Goal: Communication & Community: Answer question/provide support

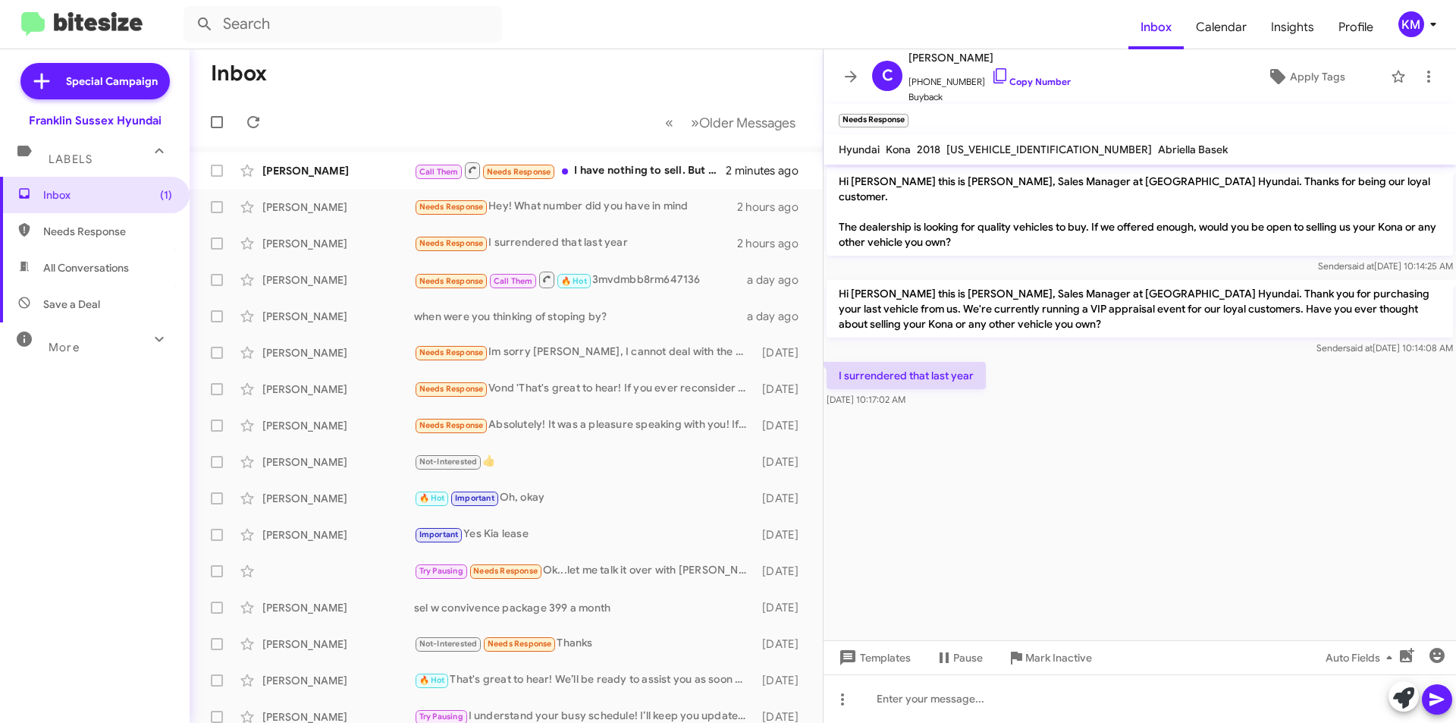
click at [632, 166] on div "Call Them Needs Response I have nothing to sell. But thanks for asking" at bounding box center [570, 170] width 312 height 19
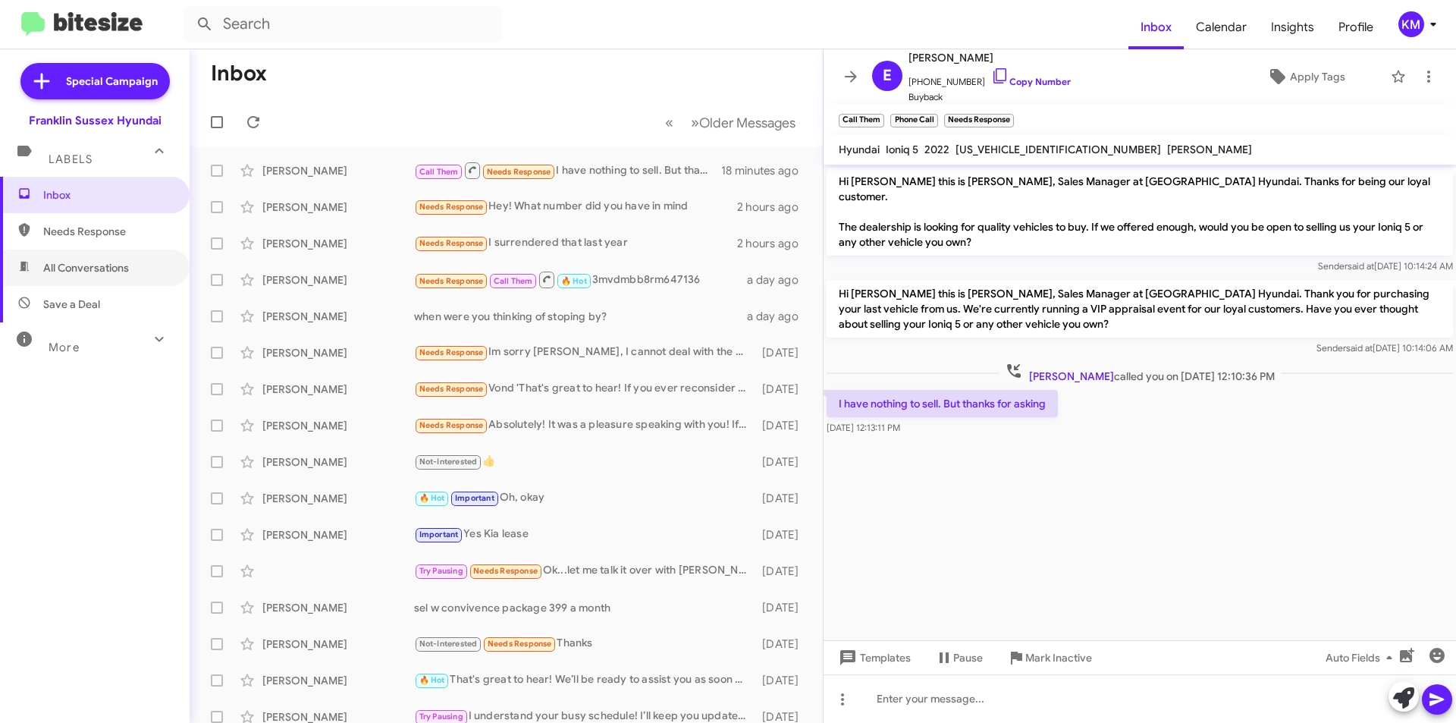
click at [97, 270] on span "All Conversations" at bounding box center [86, 267] width 86 height 15
type input "in:all-conversations"
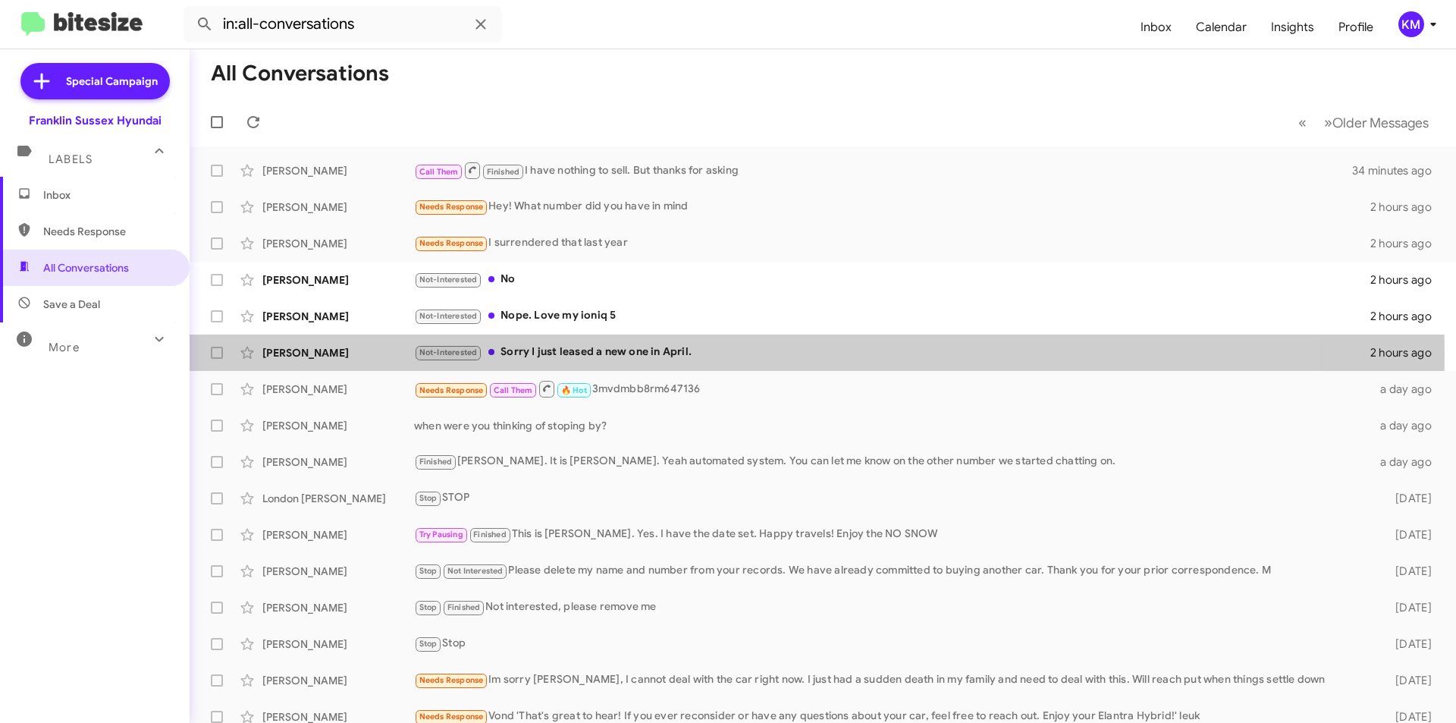
click at [516, 353] on div "Not-Interested Sorry I just leased a new one in April." at bounding box center [892, 352] width 956 height 17
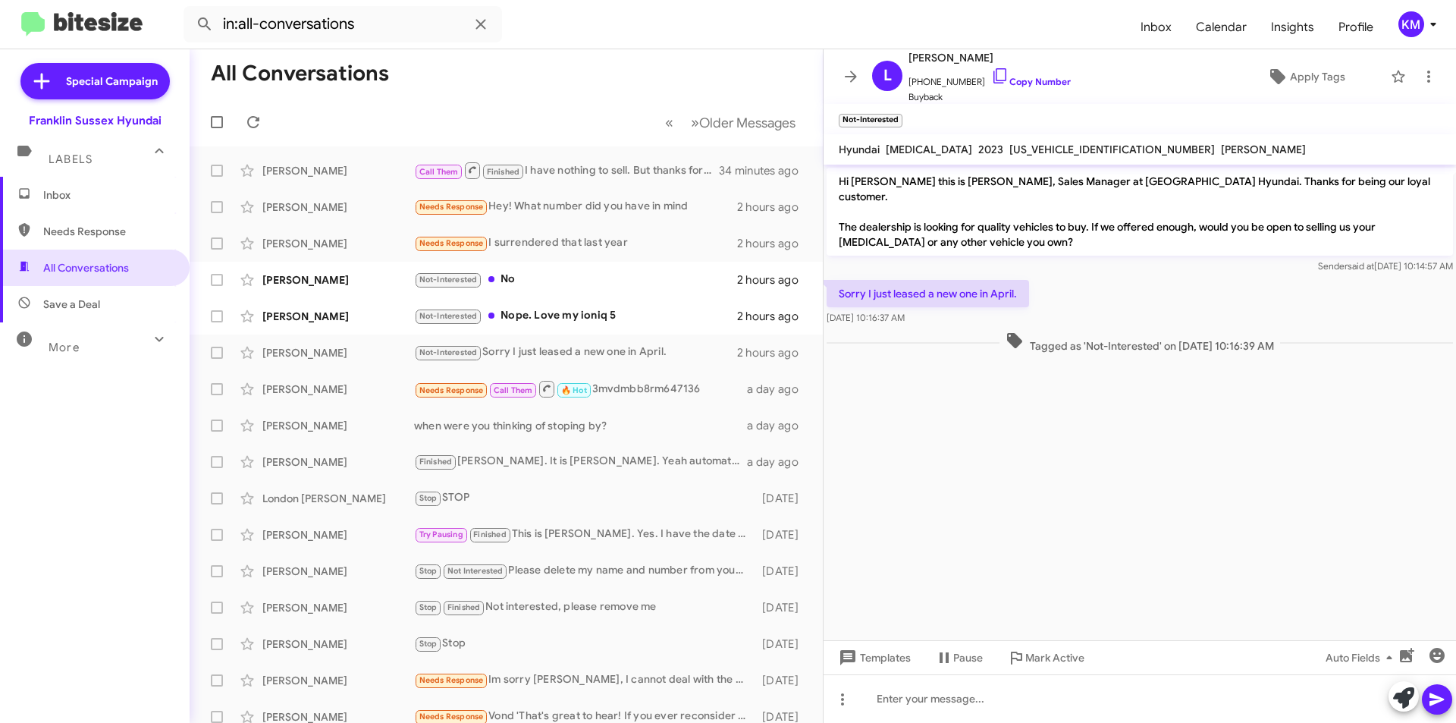
click at [559, 314] on div "Not-Interested Nope. Love my ioniq 5" at bounding box center [575, 315] width 323 height 17
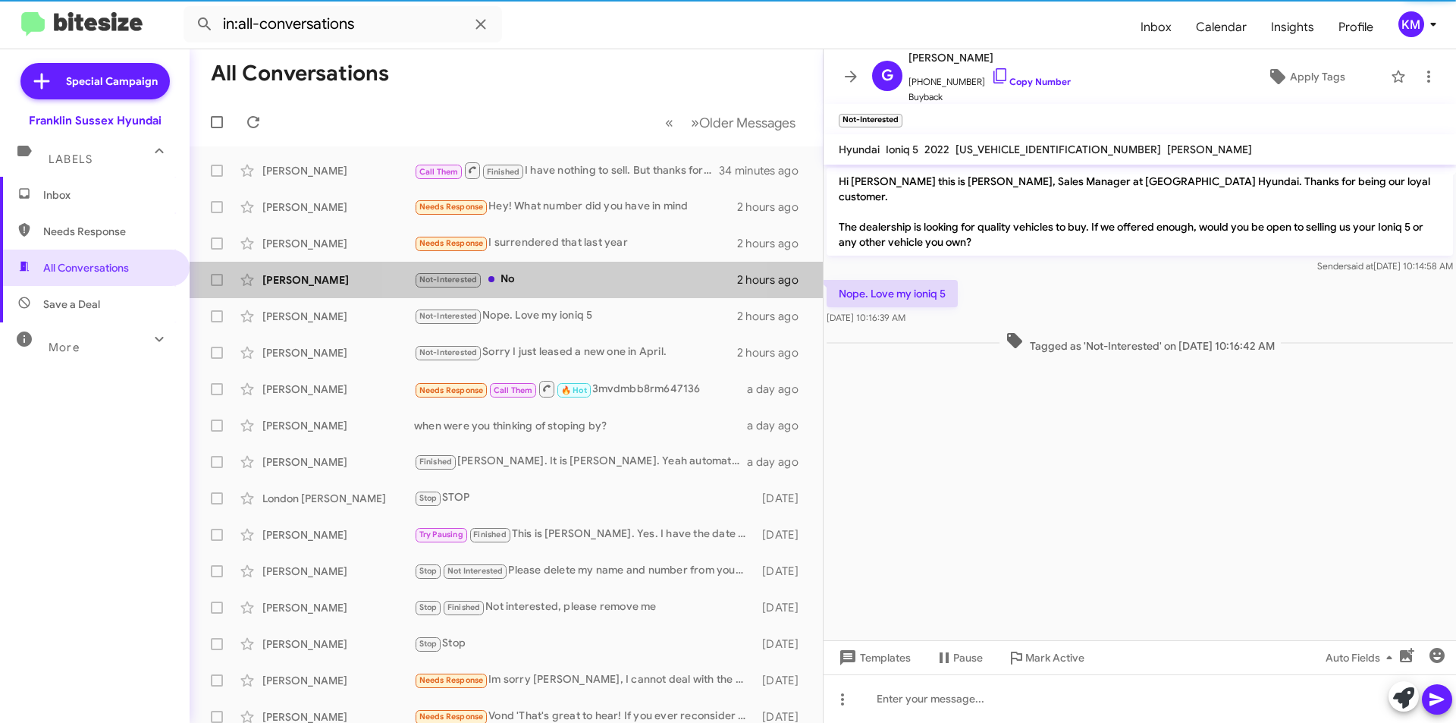
click at [537, 280] on div "Not-Interested No" at bounding box center [575, 279] width 323 height 17
